Goal: Transaction & Acquisition: Purchase product/service

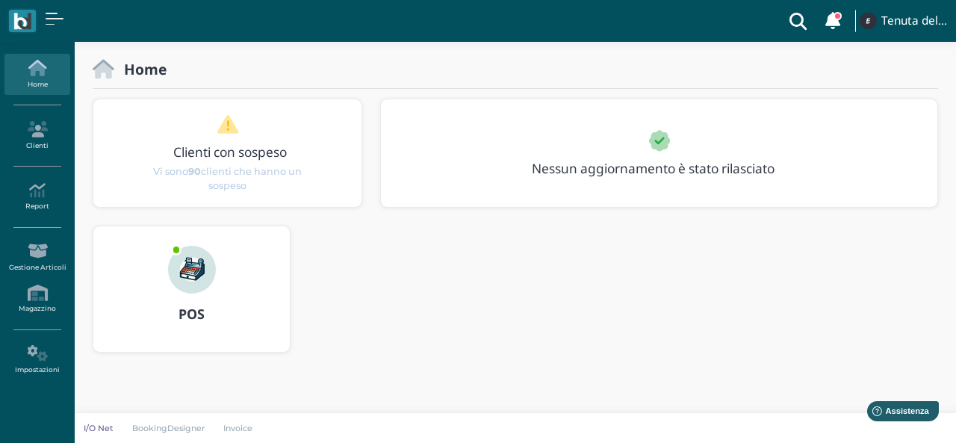
click at [177, 307] on h3 "POS" at bounding box center [192, 314] width 170 height 15
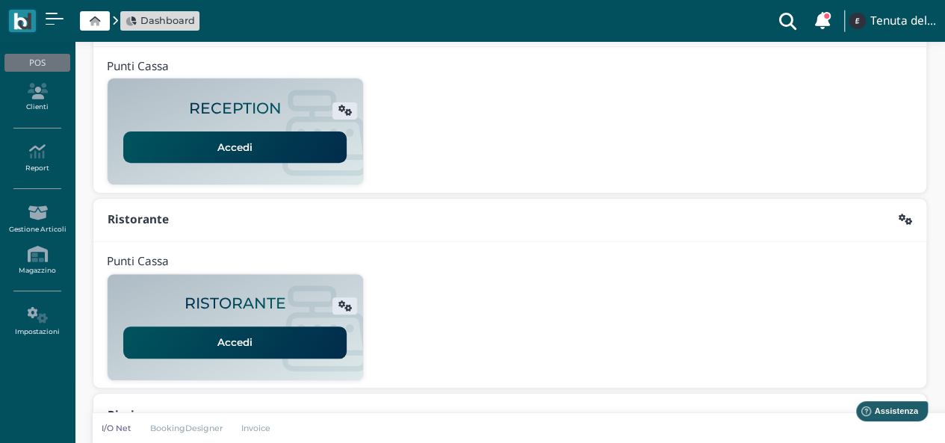
scroll to position [382, 0]
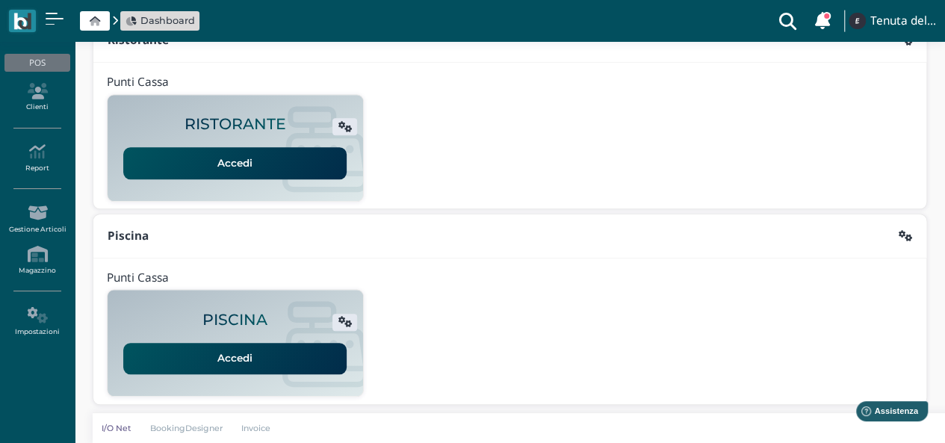
click at [257, 360] on link "Accedi" at bounding box center [234, 358] width 223 height 31
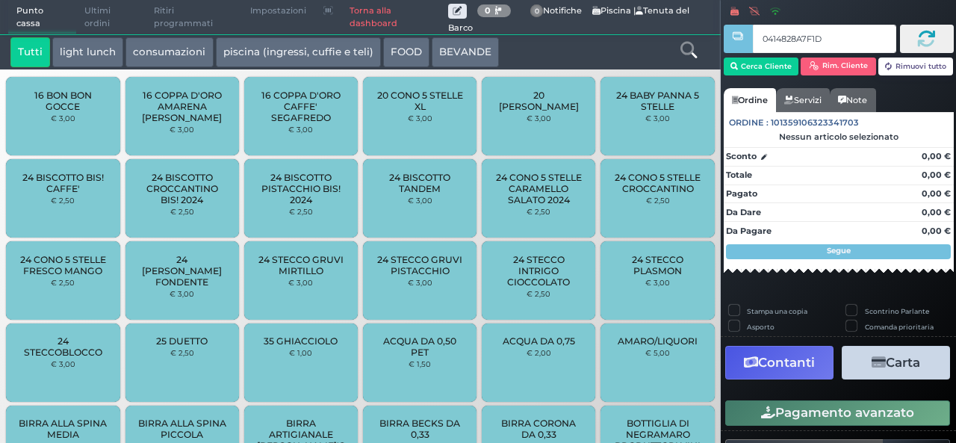
type input "0414828A7F1D91"
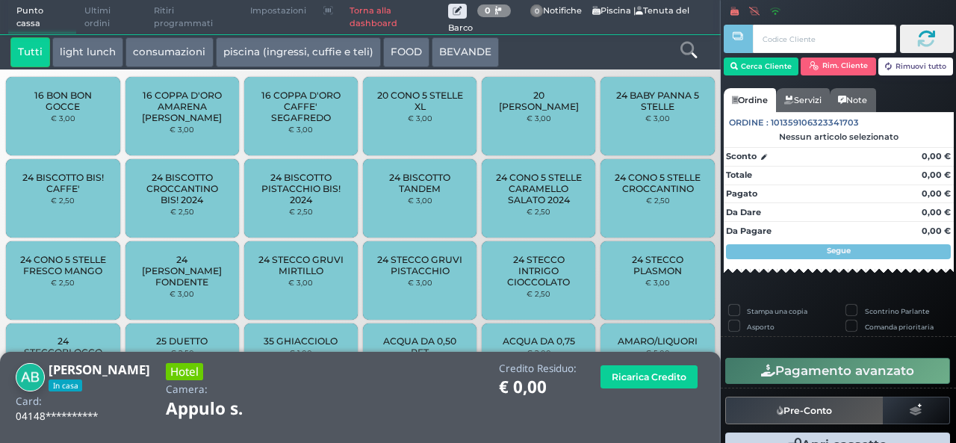
click at [685, 52] on icon at bounding box center [689, 50] width 16 height 16
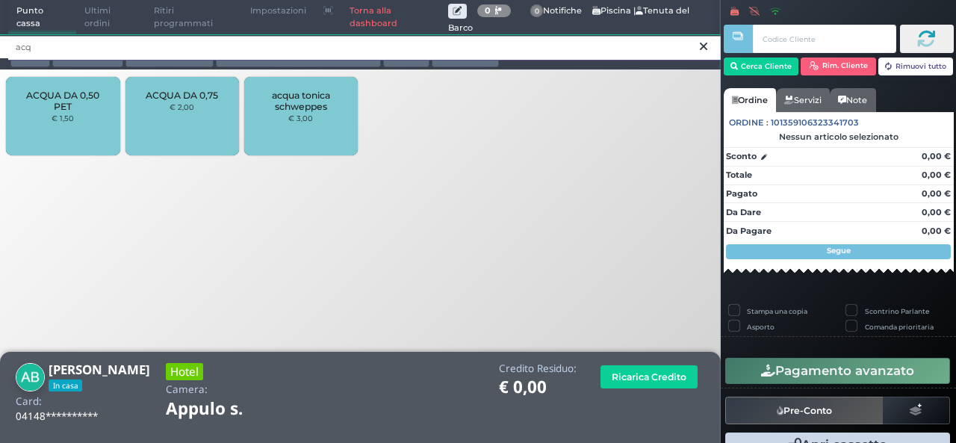
type input "acq"
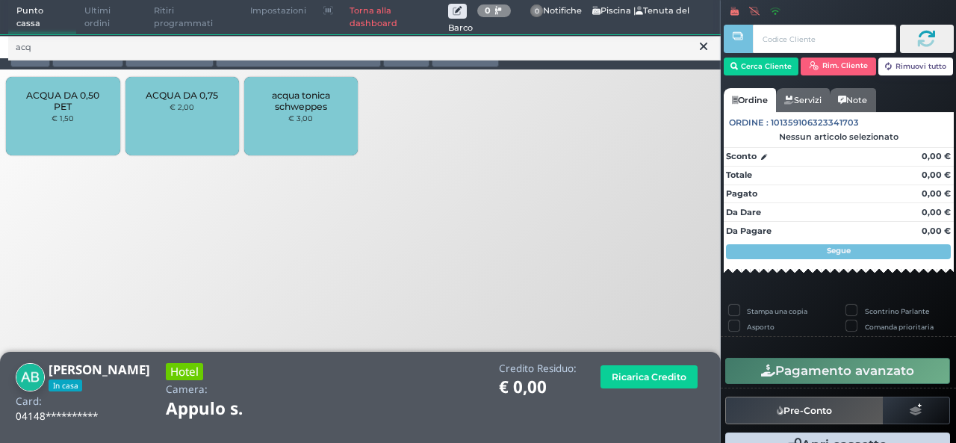
click at [69, 105] on span "ACQUA DA 0,50 PET" at bounding box center [63, 101] width 89 height 22
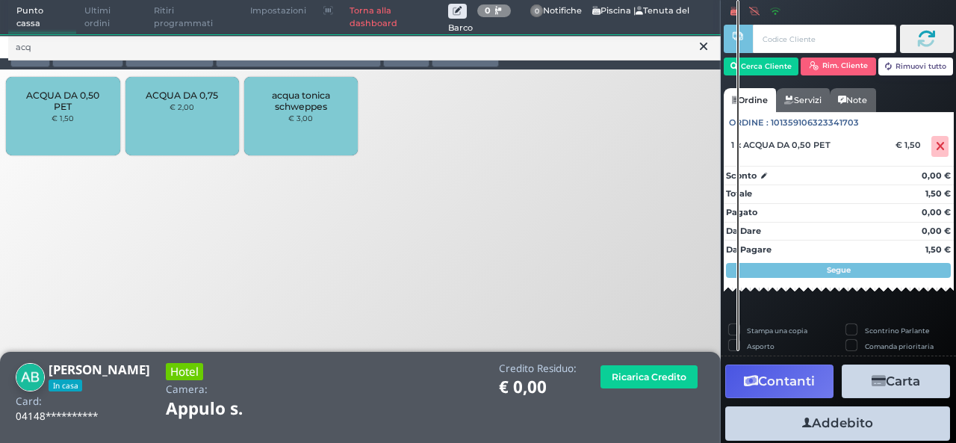
click at [702, 51] on icon at bounding box center [703, 46] width 7 height 15
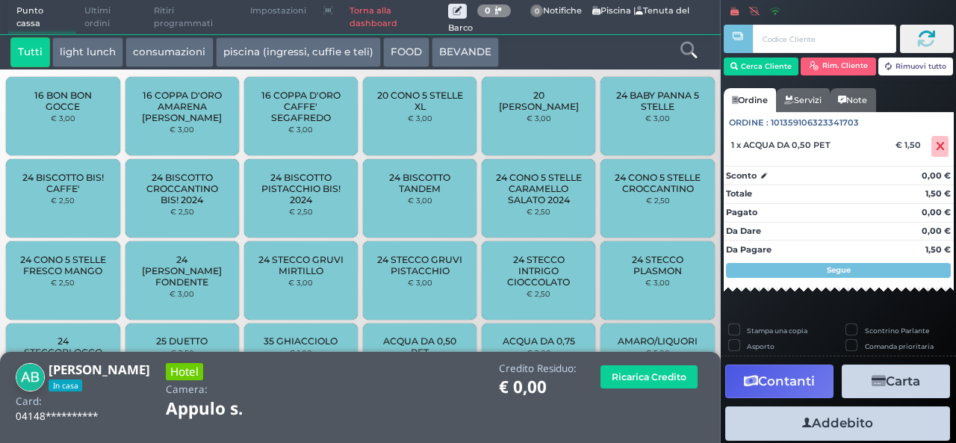
click at [696, 54] on icon at bounding box center [689, 50] width 16 height 16
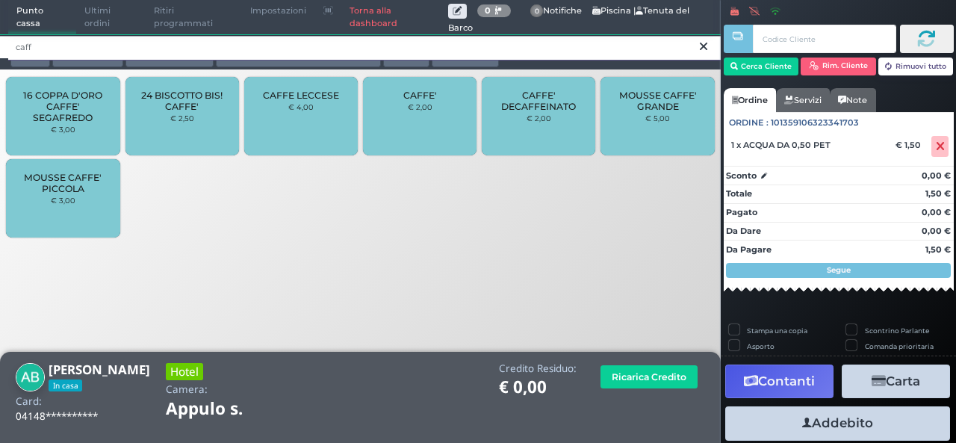
type input "caff"
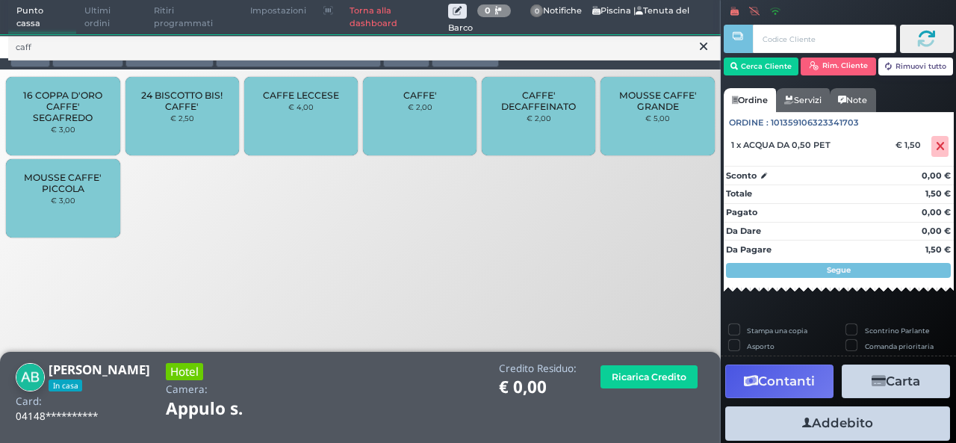
click at [433, 125] on div "CAFFE' € 2,00" at bounding box center [420, 116] width 114 height 78
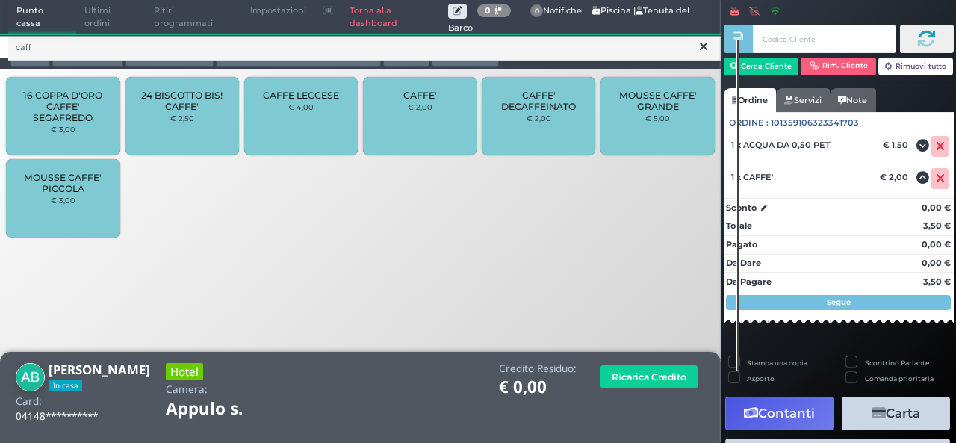
scroll to position [91, 0]
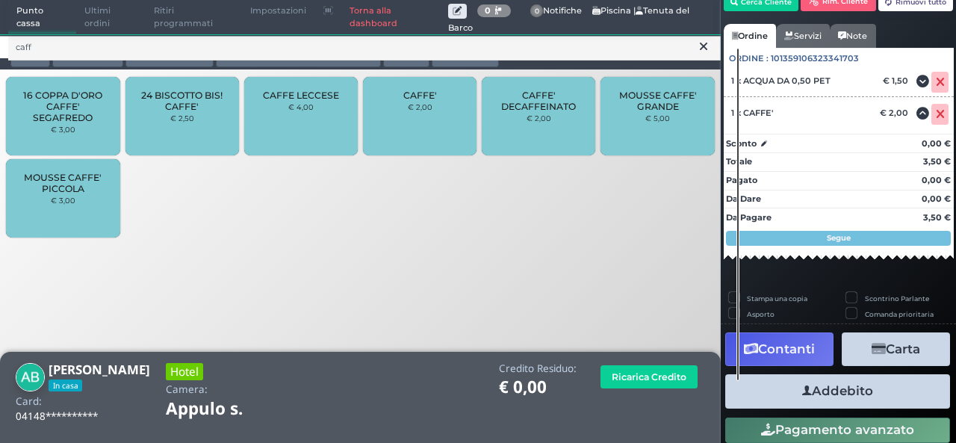
click at [837, 403] on button "Addebito" at bounding box center [837, 391] width 225 height 34
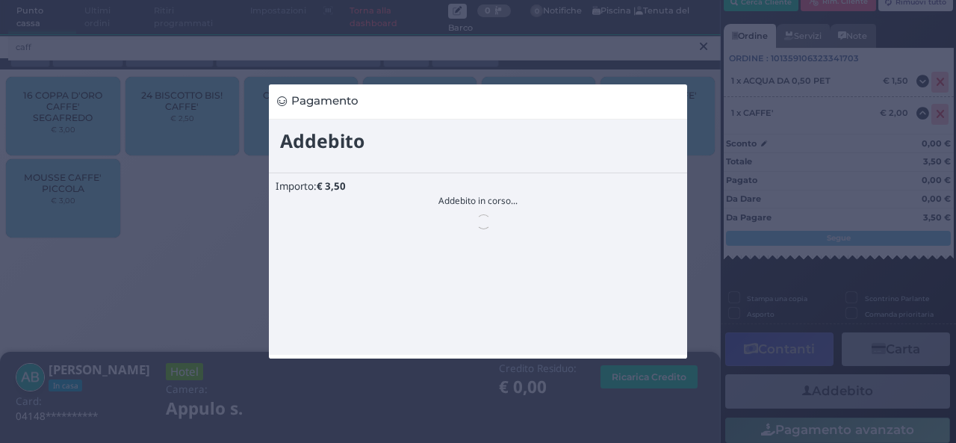
scroll to position [0, 0]
